Goal: Check status

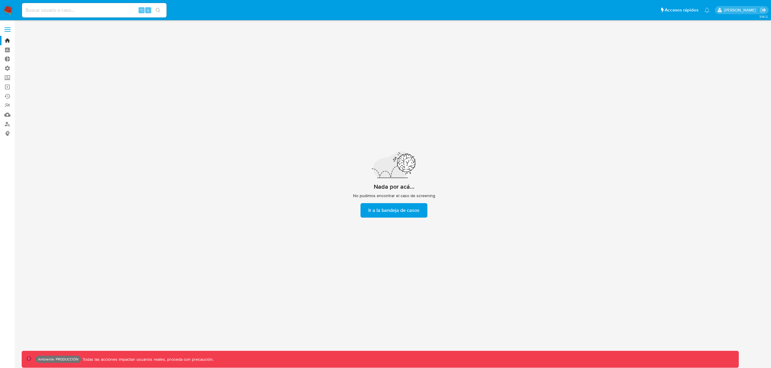
click at [304, 55] on div "Nada por acá... No pudimos encontrar el caso de screening Ir a la bandeja de ca…" at bounding box center [394, 184] width 434 height 320
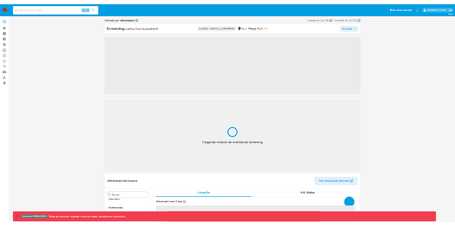
scroll to position [312, 0]
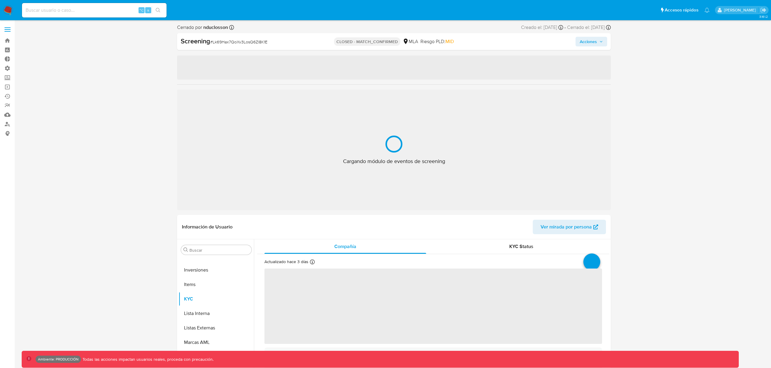
select select "10"
